Goal: Transaction & Acquisition: Download file/media

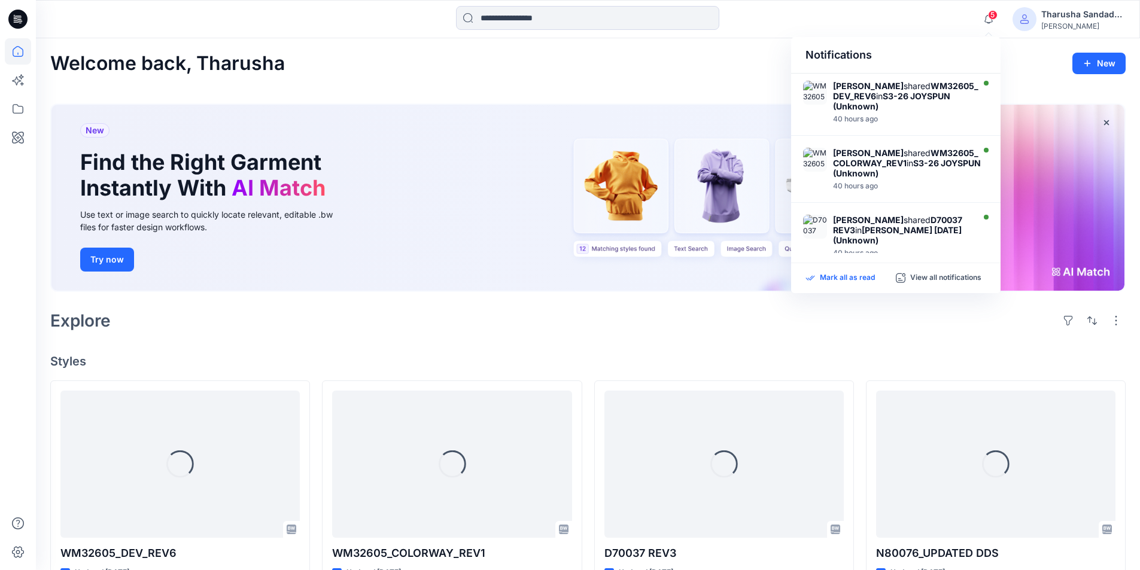
click at [868, 279] on p "Mark all as read" at bounding box center [847, 278] width 55 height 11
click at [692, 354] on h4 "Styles" at bounding box center [587, 361] width 1075 height 14
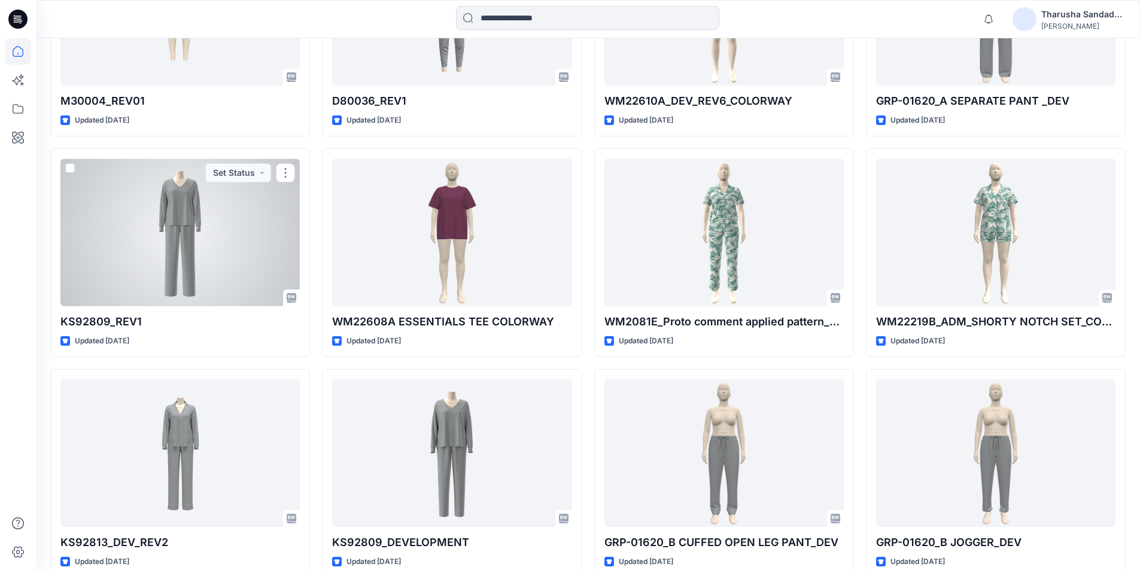
scroll to position [658, 0]
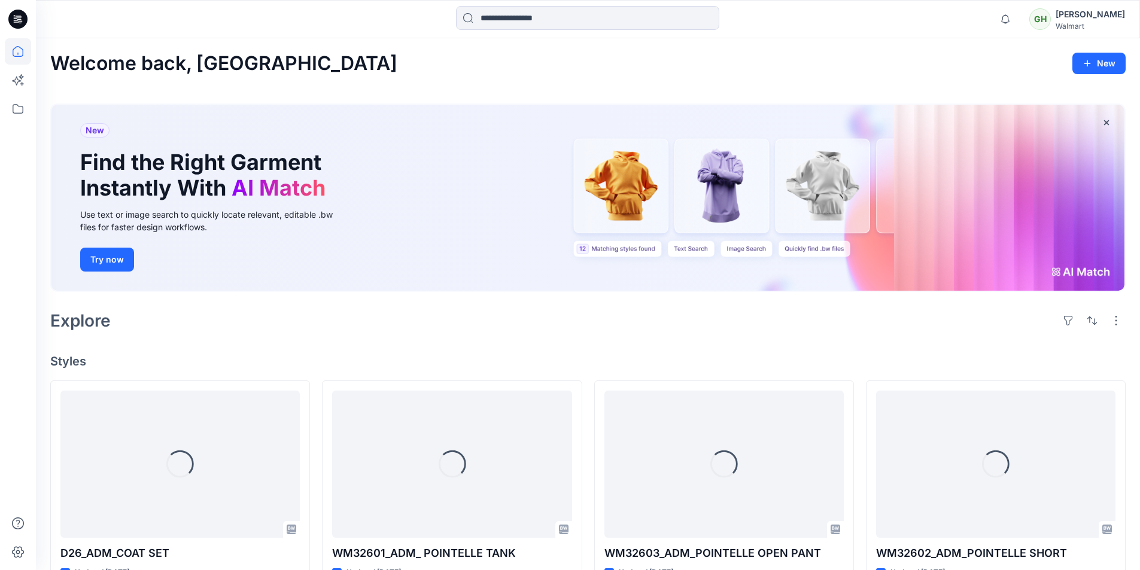
click at [348, 335] on div "Welcome back, Gayan New New Find the Right Garment Instantly With AI Match Use …" at bounding box center [588, 563] width 1104 height 1050
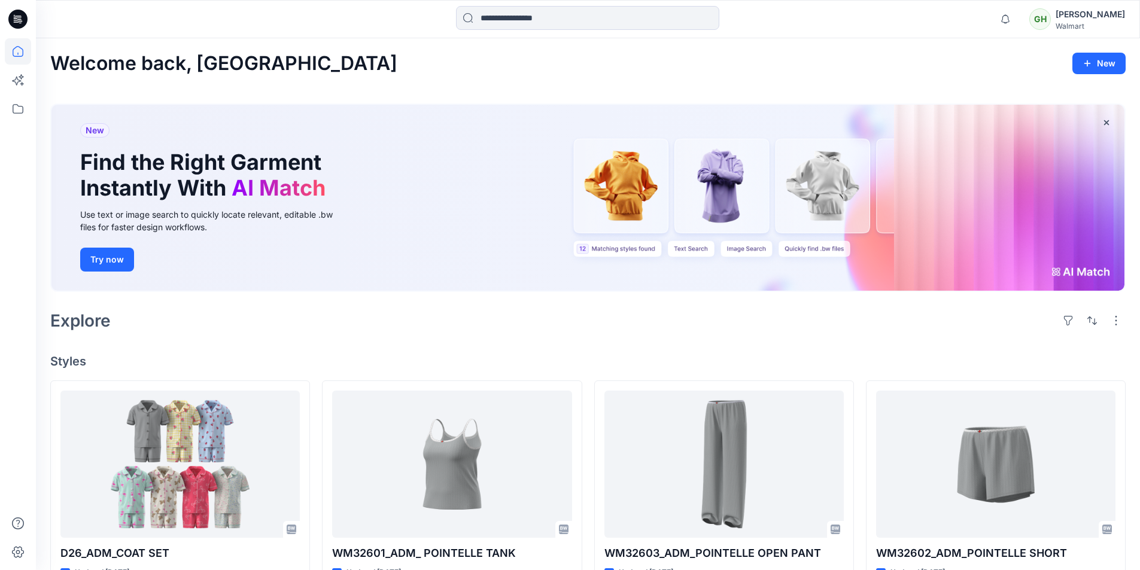
click at [917, 67] on div "Welcome back, Gayan New" at bounding box center [587, 64] width 1075 height 22
click at [919, 66] on div "Welcome back, Gayan New" at bounding box center [587, 64] width 1075 height 22
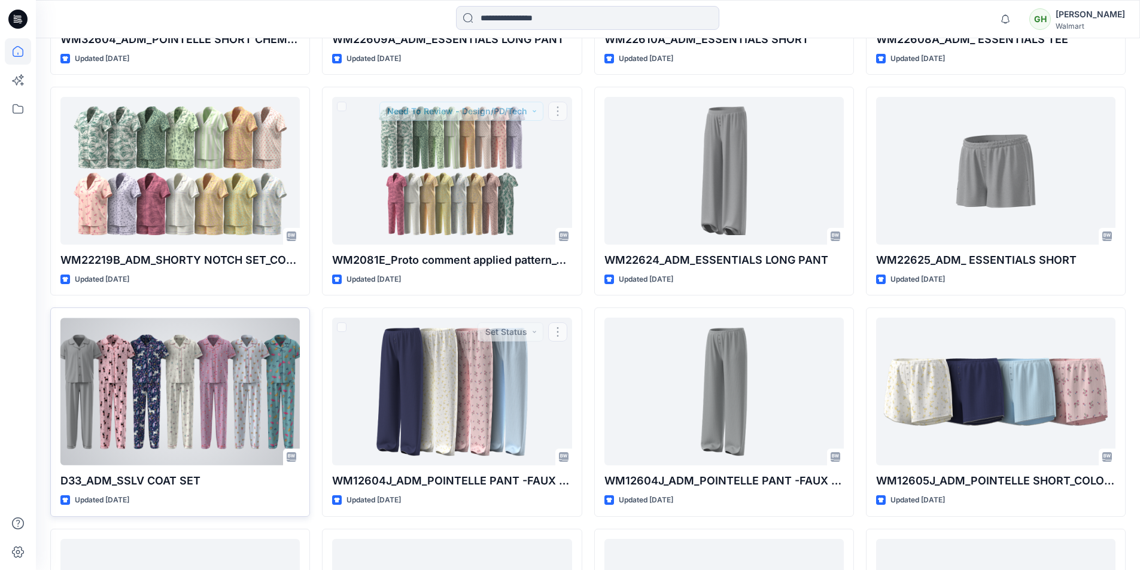
scroll to position [958, 0]
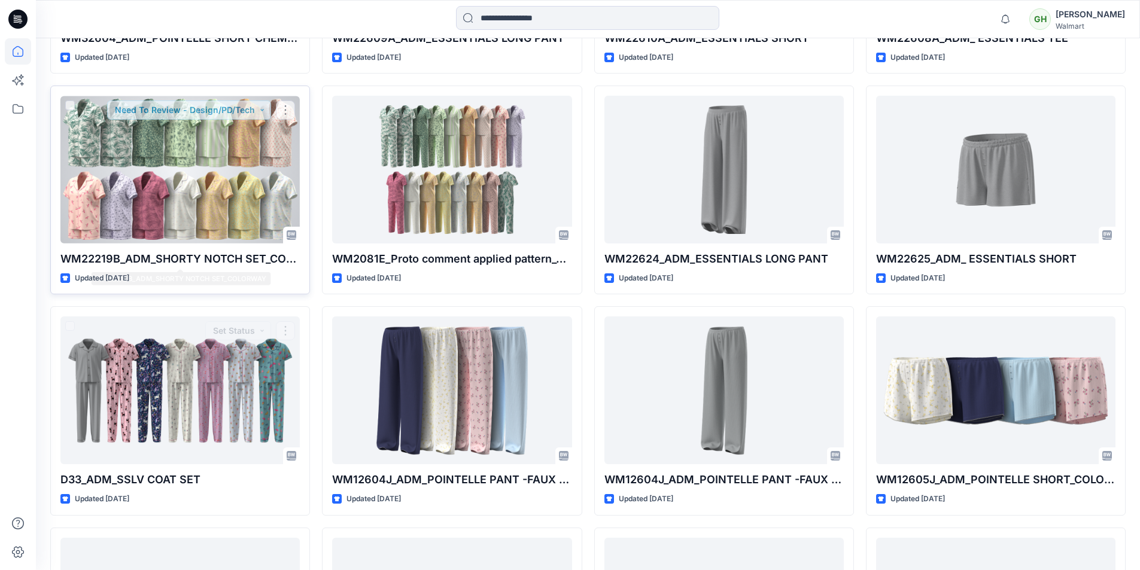
click at [183, 189] on div at bounding box center [179, 170] width 239 height 148
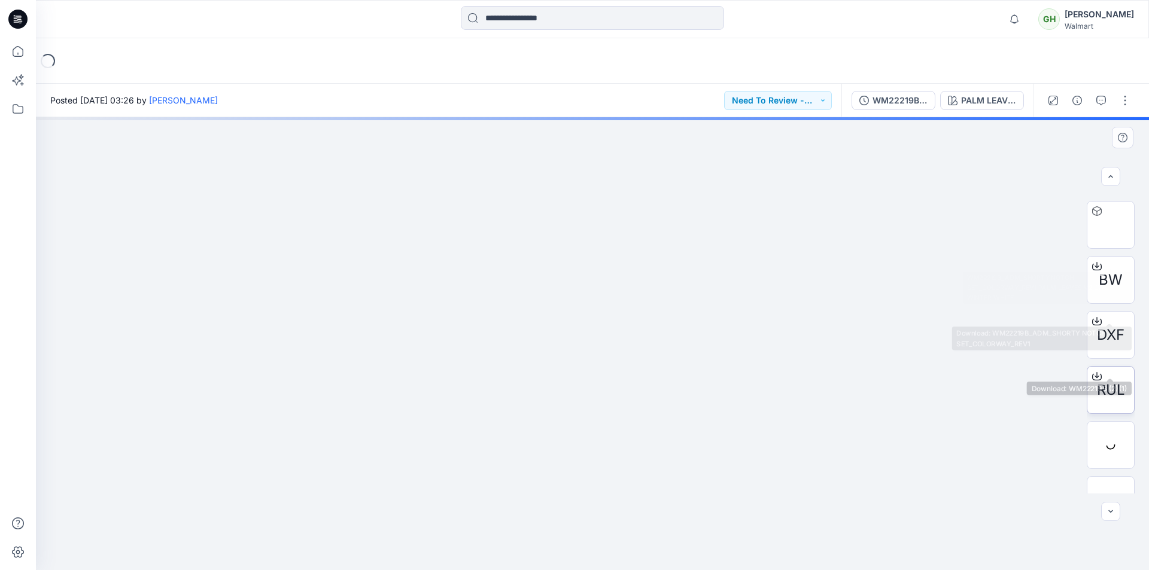
scroll to position [239, 0]
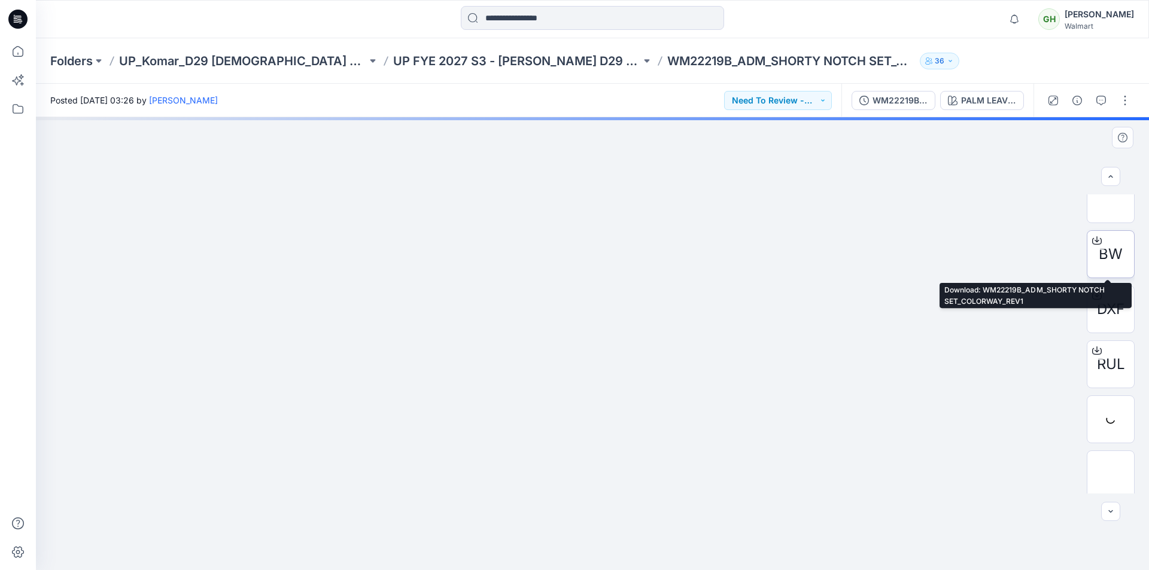
click at [1106, 257] on span "BW" at bounding box center [1111, 255] width 24 height 22
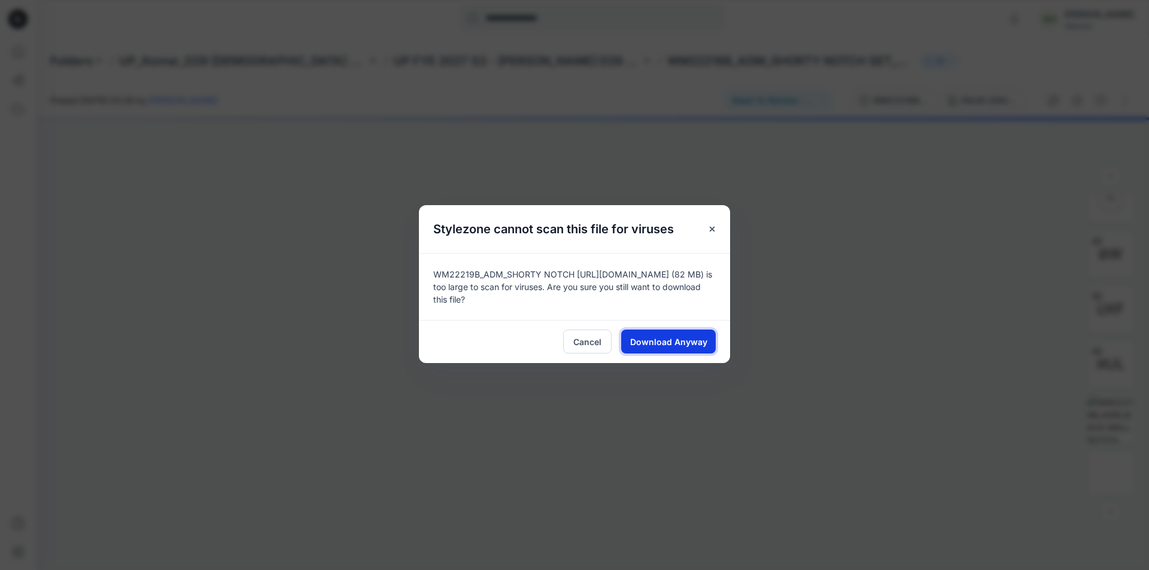
click at [679, 343] on span "Download Anyway" at bounding box center [668, 342] width 77 height 13
